Goal: Task Accomplishment & Management: Manage account settings

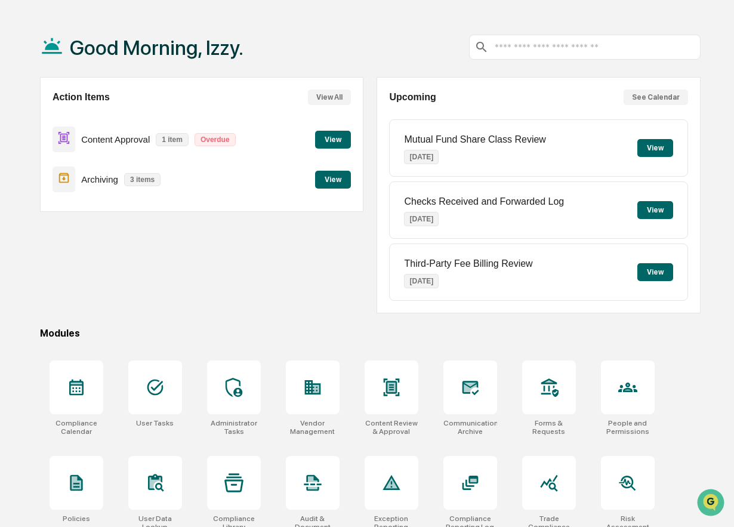
scroll to position [42, 0]
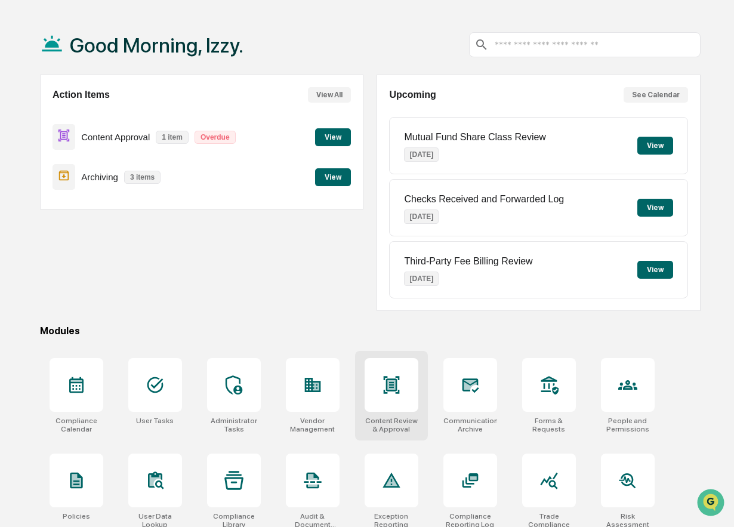
click at [391, 391] on icon at bounding box center [392, 384] width 16 height 17
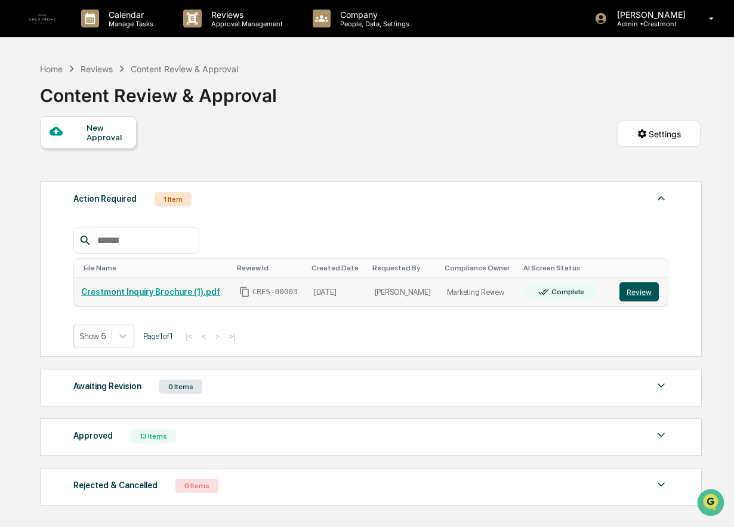
click at [636, 293] on button "Review" at bounding box center [638, 291] width 39 height 19
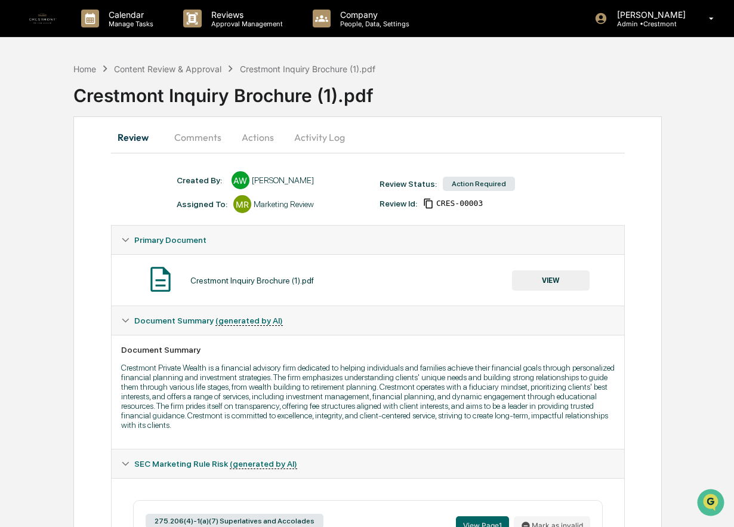
click at [544, 282] on button "VIEW" at bounding box center [551, 280] width 78 height 20
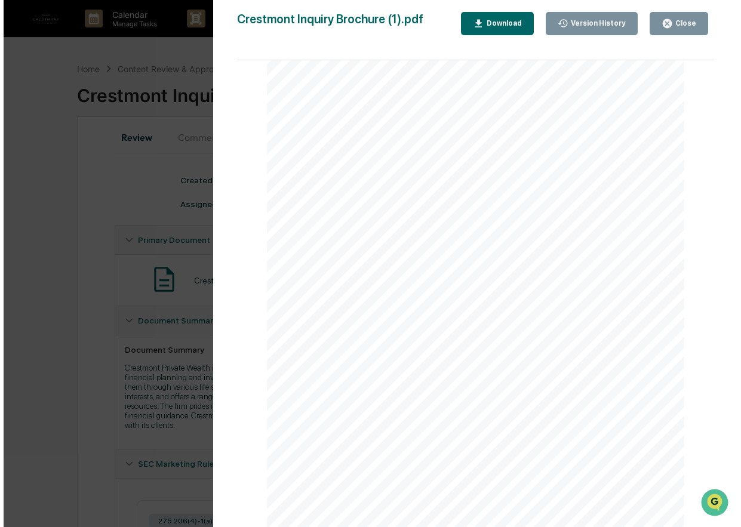
scroll to position [47, 0]
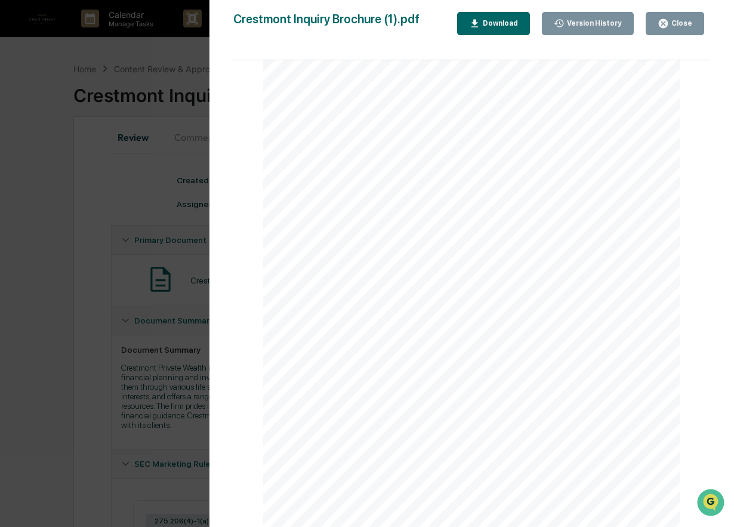
click at [181, 400] on div "Version History [DATE] 03:48 PM [PERSON_NAME] Inquiry Brochure (1).pdf Close Ve…" at bounding box center [367, 263] width 734 height 527
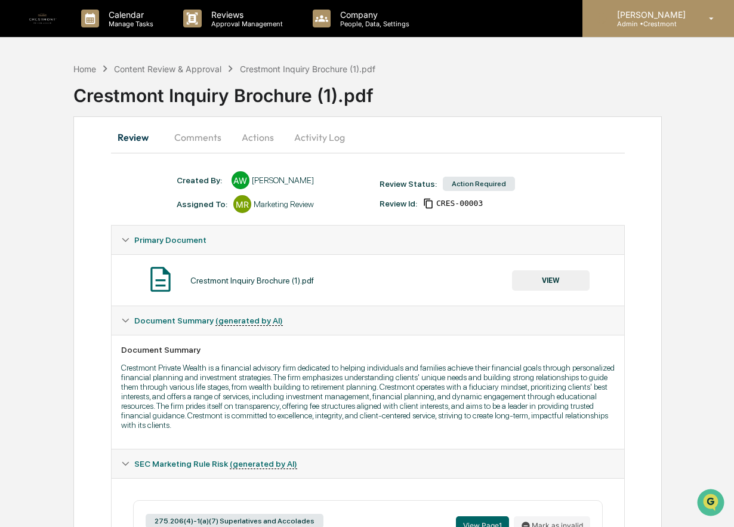
click at [640, 14] on p "[PERSON_NAME]" at bounding box center [649, 15] width 84 height 10
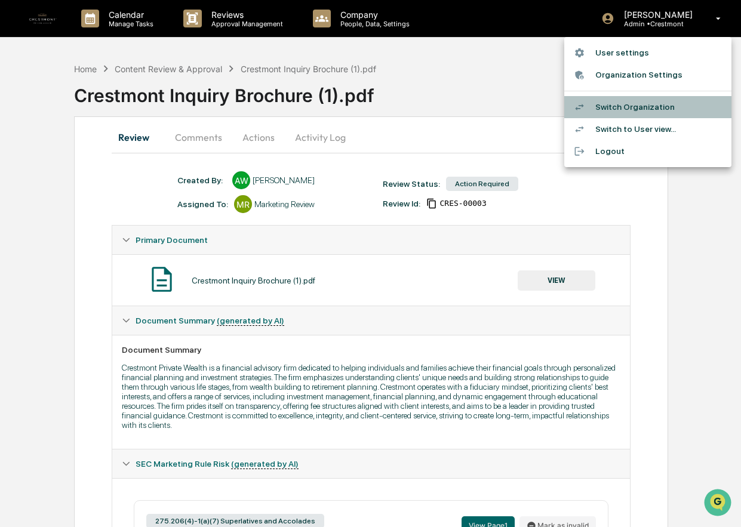
click at [639, 106] on li "Switch Organization" at bounding box center [647, 107] width 167 height 22
